Goal: Contribute content

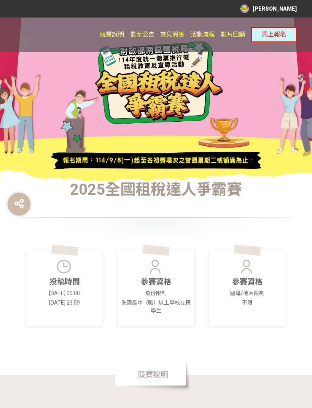
click at [259, 34] on button "馬上報名" at bounding box center [274, 34] width 46 height 15
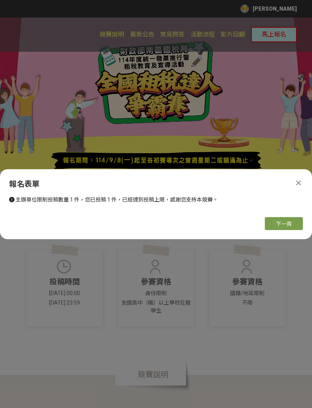
click at [204, 73] on div at bounding box center [156, 98] width 312 height 163
click at [270, 226] on button "下一頁" at bounding box center [283, 223] width 38 height 13
click at [274, 224] on button "下一頁" at bounding box center [283, 223] width 38 height 13
click at [278, 225] on span "投稿" at bounding box center [283, 224] width 11 height 6
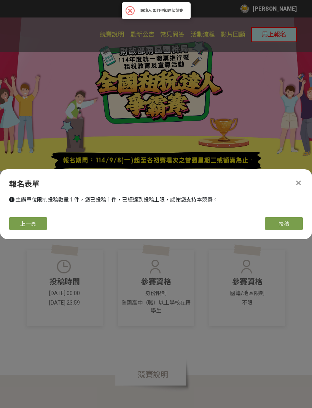
click at [297, 182] on icon at bounding box center [298, 183] width 5 height 8
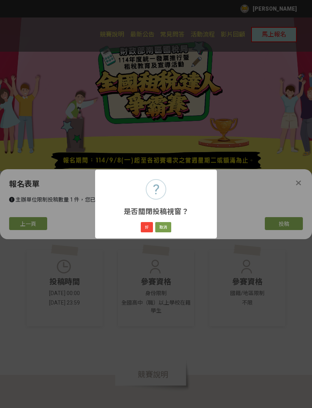
click at [296, 179] on div "? 是否關閉投稿視窗？ × 好 取消" at bounding box center [156, 204] width 312 height 408
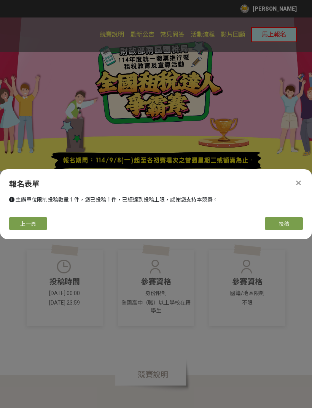
click at [301, 181] on div at bounding box center [297, 182] width 9 height 9
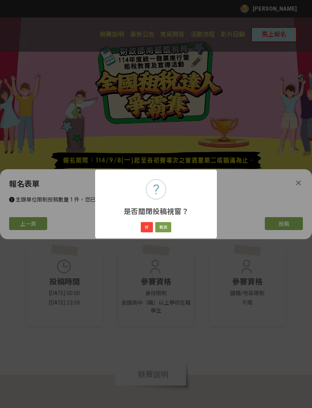
click at [295, 176] on div "? 是否關閉投稿視窗？ × 好 取消" at bounding box center [156, 204] width 312 height 408
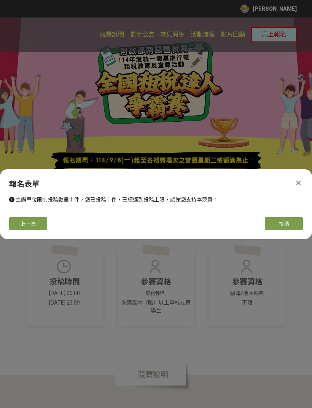
click at [293, 180] on div at bounding box center [297, 182] width 9 height 9
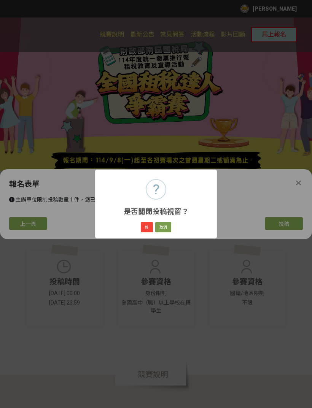
click at [148, 228] on button "好" at bounding box center [147, 227] width 12 height 11
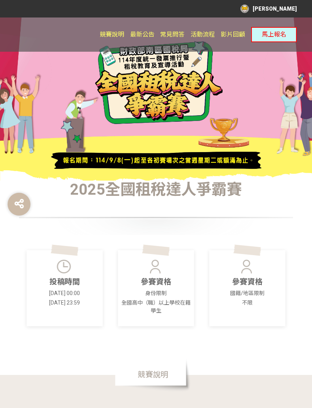
click at [271, 12] on div "[PERSON_NAME]" at bounding box center [268, 9] width 56 height 8
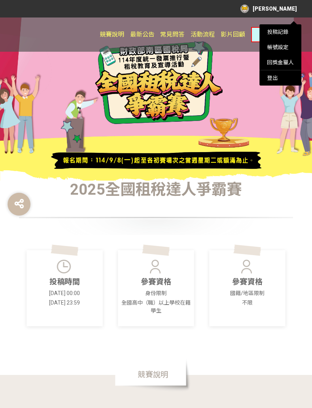
click at [273, 34] on link "投稿記錄" at bounding box center [277, 32] width 21 height 6
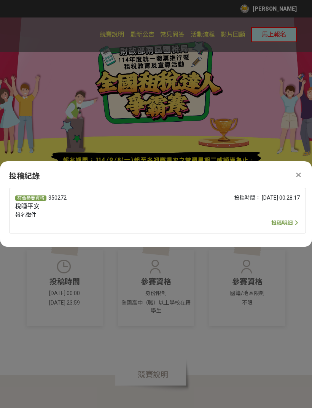
click at [223, 207] on div "投稿時間： [DATE] 00:28:17" at bounding box center [240, 210] width 119 height 33
click at [273, 221] on span "投稿明細" at bounding box center [281, 223] width 21 height 6
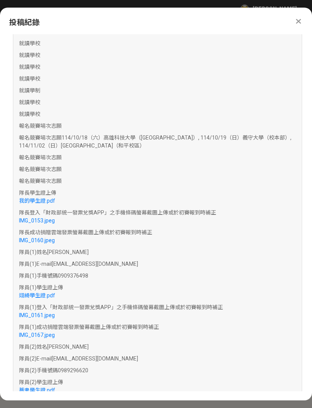
scroll to position [394, 0]
click at [38, 217] on link "IMG_0153.jpeg" at bounding box center [37, 220] width 36 height 6
